Goal: Transaction & Acquisition: Subscribe to service/newsletter

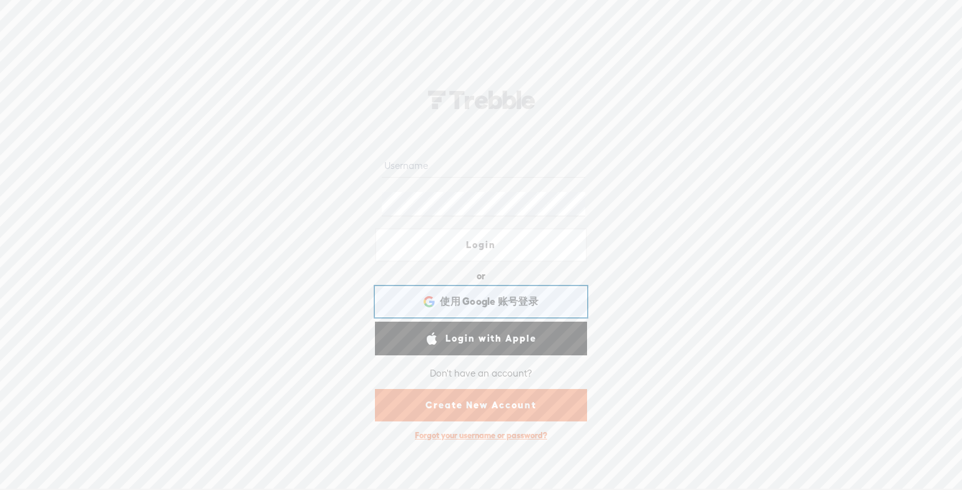
click at [504, 305] on span "使用 Google 账号登录" at bounding box center [489, 301] width 99 height 13
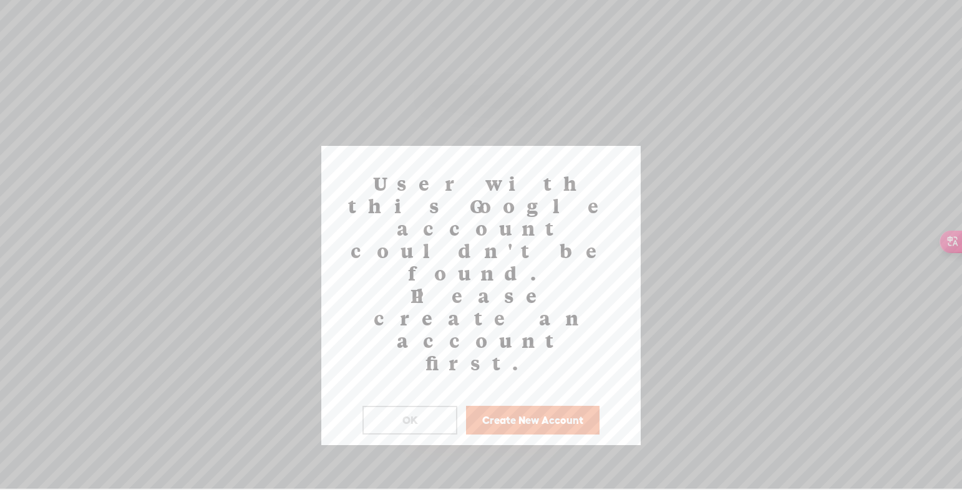
click at [535, 406] on button "Create New Account" at bounding box center [533, 420] width 134 height 29
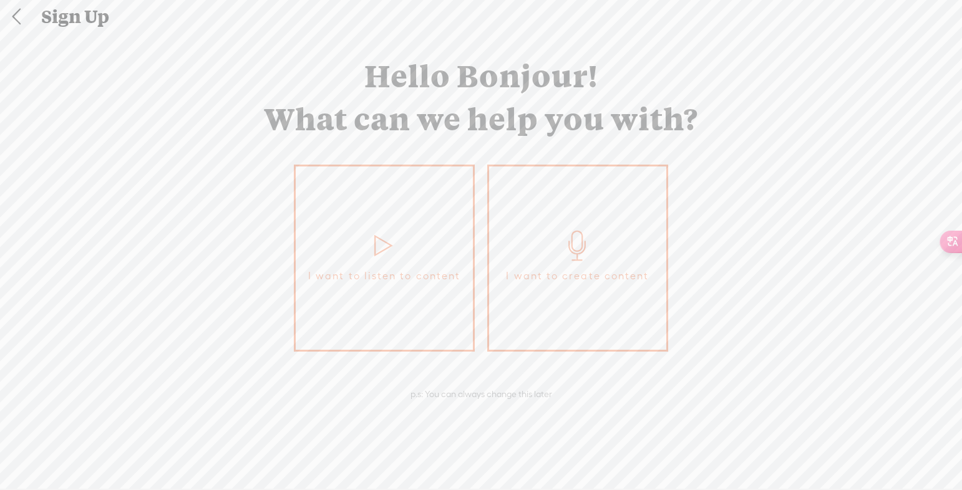
click at [535, 237] on link "I want to create content" at bounding box center [577, 258] width 181 height 187
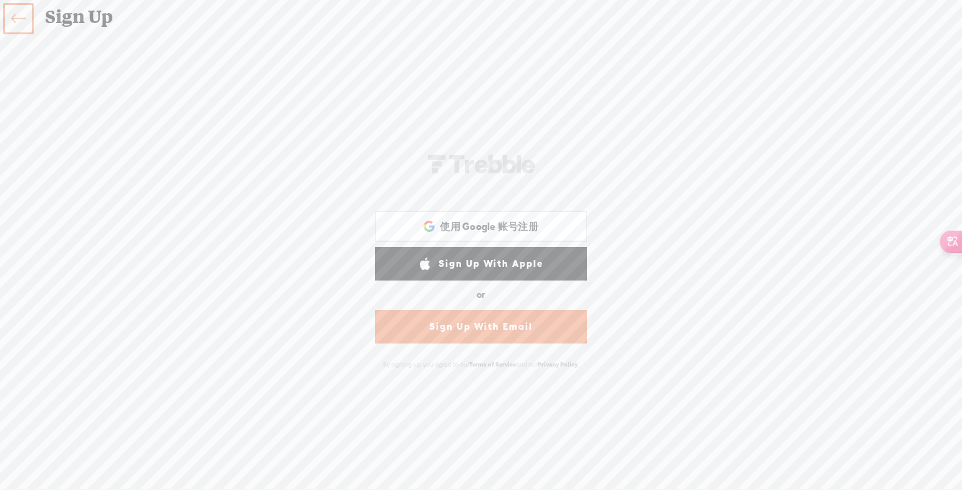
click at [27, 10] on link at bounding box center [18, 18] width 31 height 31
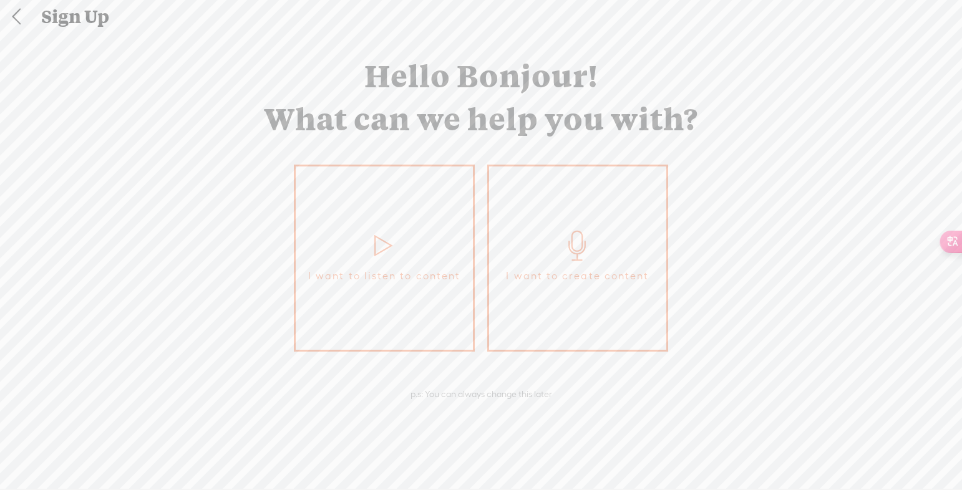
click at [391, 232] on icon at bounding box center [384, 246] width 31 height 30
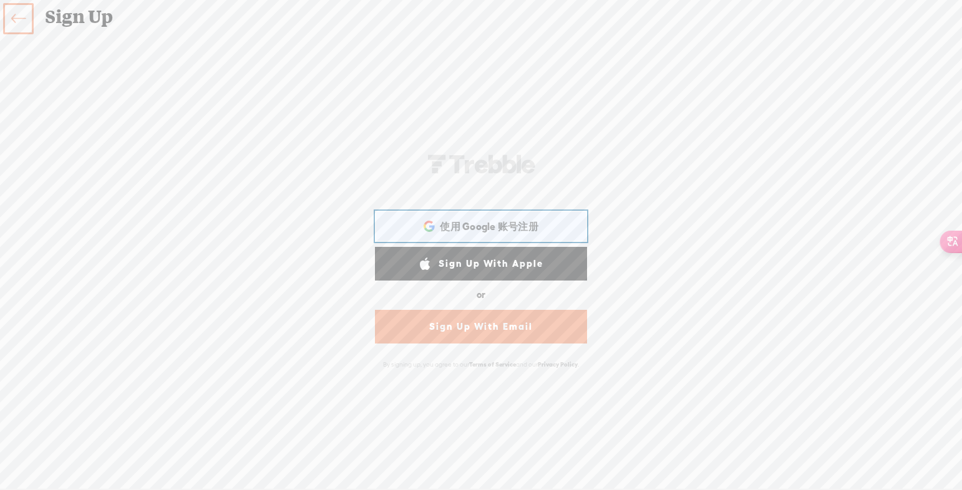
click at [487, 220] on span "使用 Google 账号注册" at bounding box center [489, 226] width 99 height 13
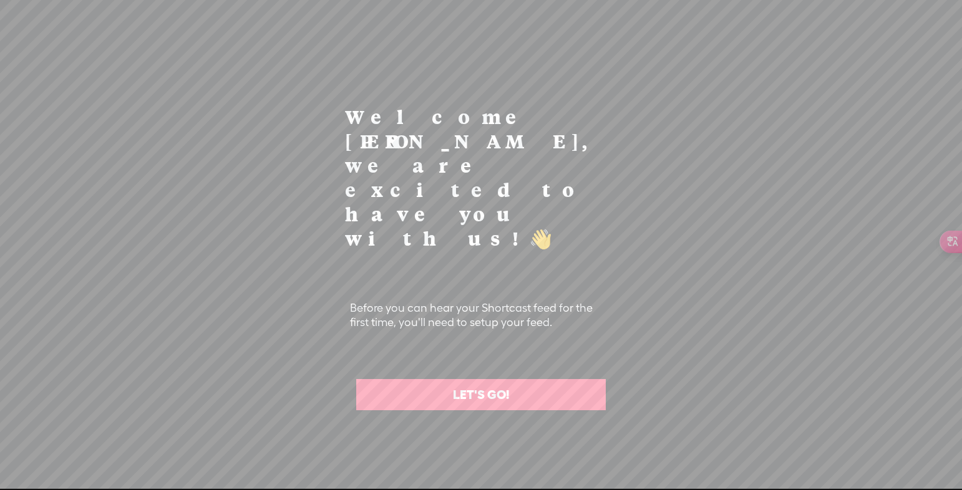
click at [547, 379] on link "LET'S GO!" at bounding box center [481, 394] width 250 height 31
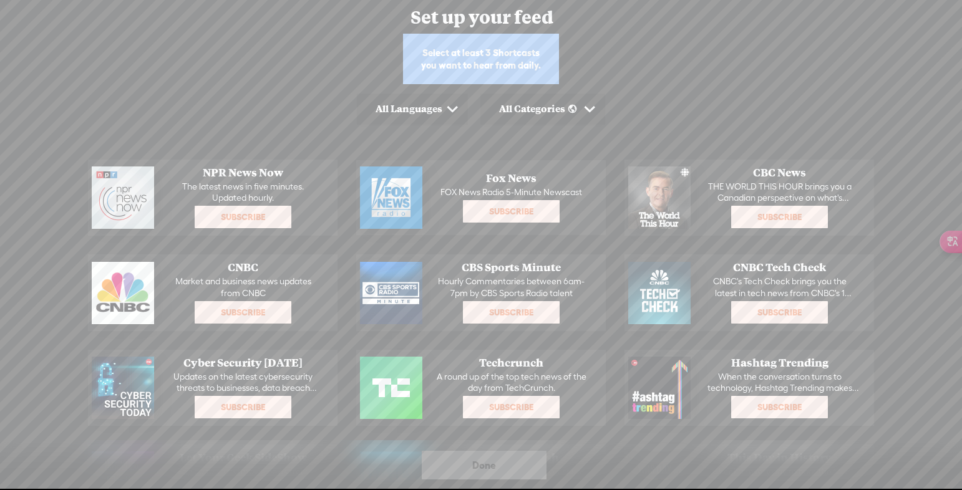
click at [514, 452] on div "Done" at bounding box center [484, 465] width 125 height 29
click at [515, 459] on div "Done" at bounding box center [484, 465] width 125 height 29
drag, startPoint x: 504, startPoint y: 464, endPoint x: 478, endPoint y: 464, distance: 25.6
click at [499, 464] on div "Done" at bounding box center [484, 465] width 125 height 29
drag, startPoint x: 478, startPoint y: 464, endPoint x: 501, endPoint y: 407, distance: 60.7
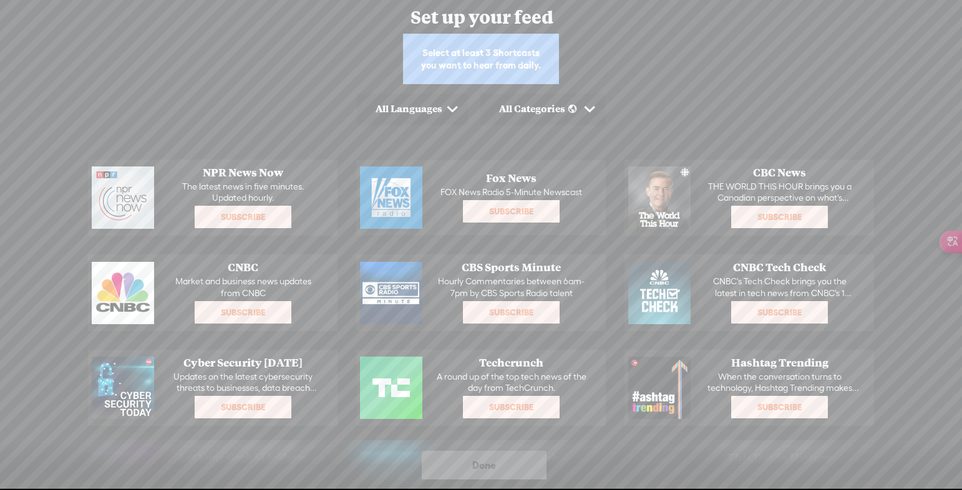
click at [478, 460] on span "Done" at bounding box center [484, 465] width 24 height 20
click at [504, 404] on span "Subscribe" at bounding box center [511, 407] width 94 height 20
click at [501, 463] on div "Done" at bounding box center [484, 465] width 125 height 29
